Goal: Find specific page/section: Find specific page/section

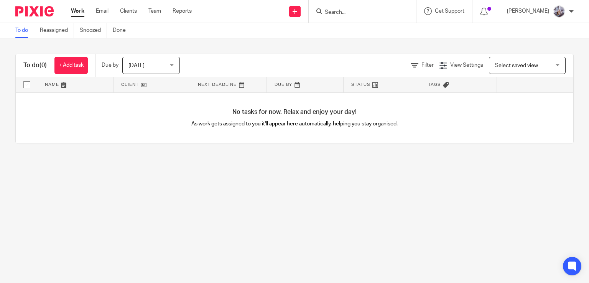
click at [351, 14] on input "Search" at bounding box center [358, 12] width 69 height 7
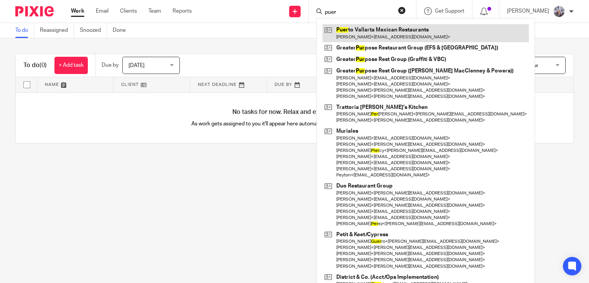
type input "puer"
click at [360, 30] on link at bounding box center [425, 33] width 206 height 18
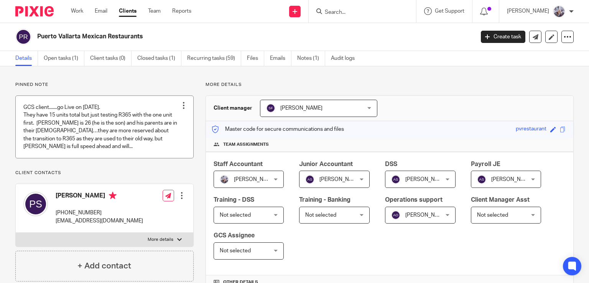
click at [40, 148] on link at bounding box center [105, 127] width 178 height 62
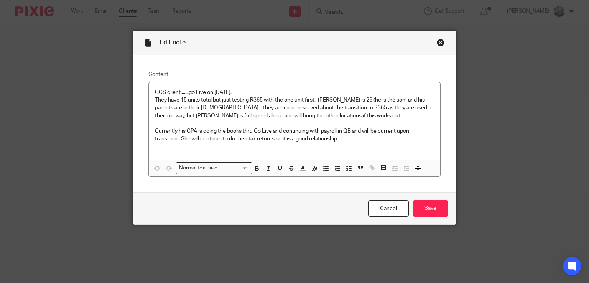
click at [438, 44] on div "Close this dialog window" at bounding box center [441, 43] width 8 height 8
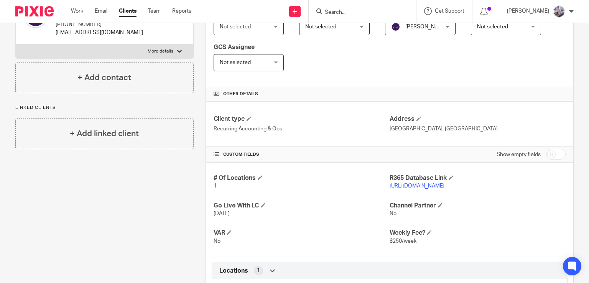
scroll to position [192, 0]
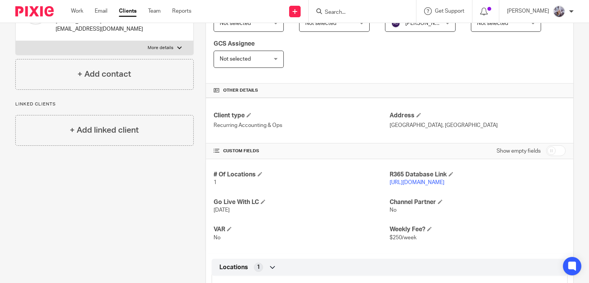
click at [409, 183] on link "[URL][DOMAIN_NAME]" at bounding box center [417, 182] width 55 height 5
